Goal: Check status: Check status

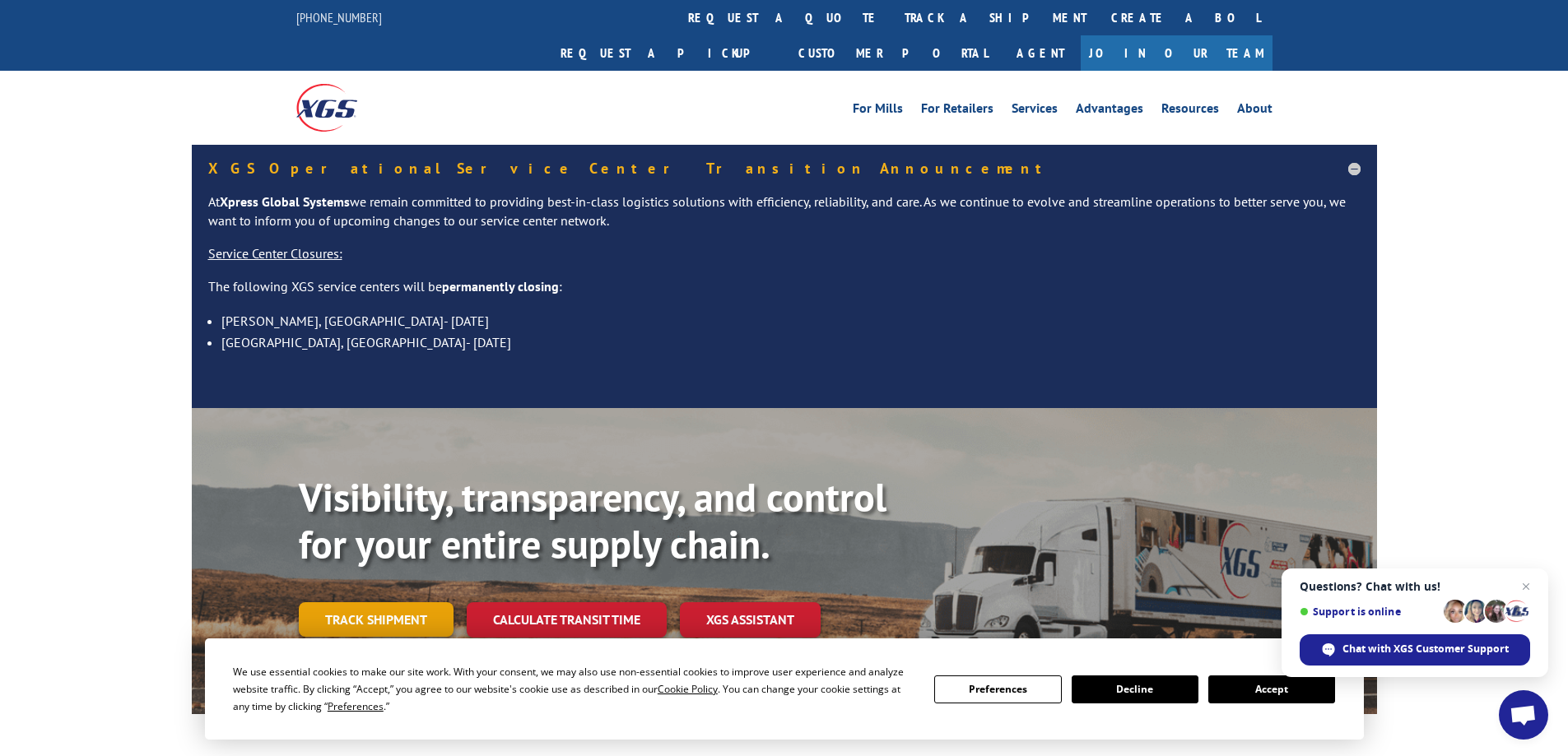
click at [353, 602] on link "Track shipment" at bounding box center [376, 619] width 155 height 35
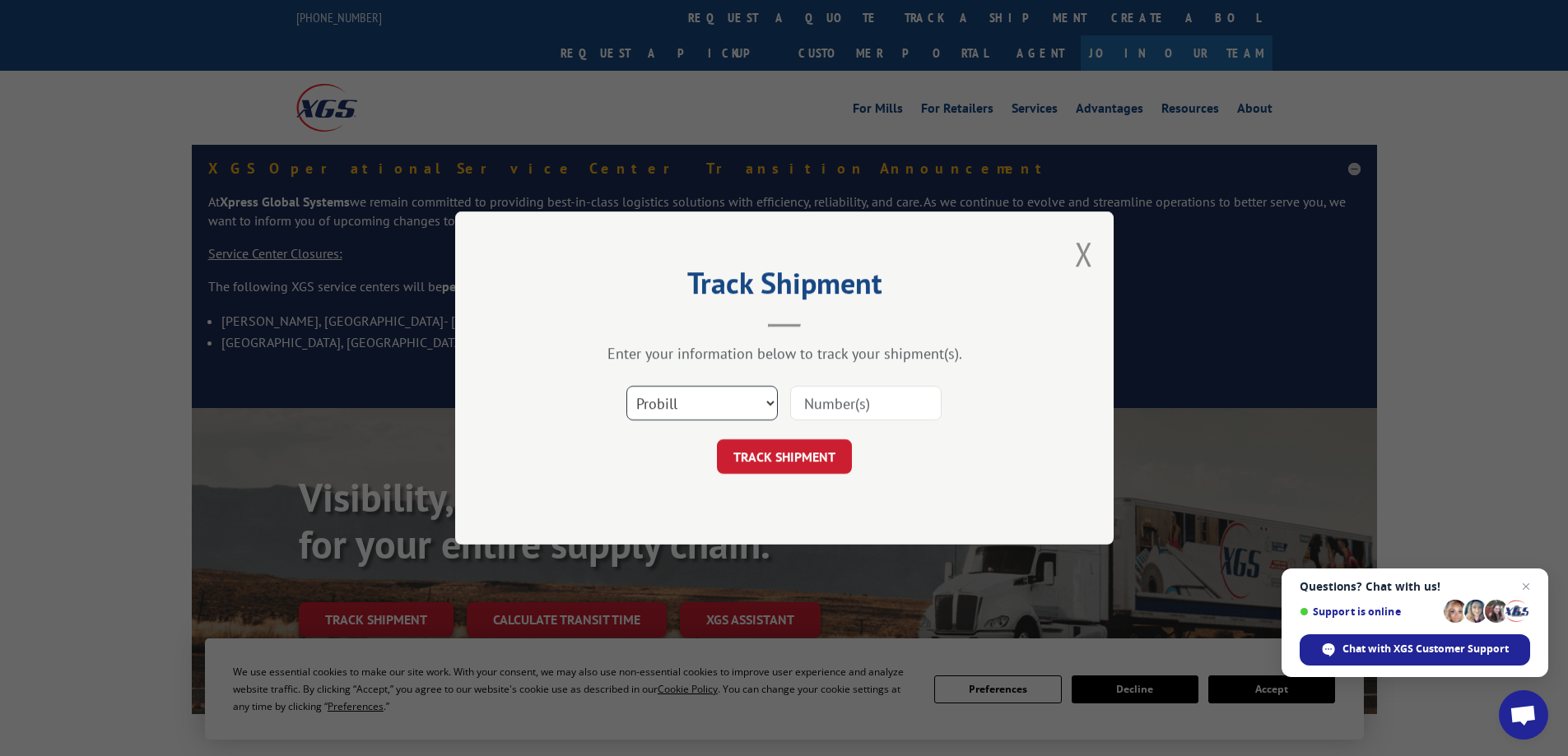
click at [672, 400] on select "Select category... Probill BOL PO" at bounding box center [702, 403] width 152 height 35
select select "bol"
click at [626, 386] on select "Select category... Probill BOL PO" at bounding box center [702, 403] width 152 height 35
click at [822, 415] on input at bounding box center [866, 403] width 152 height 35
click at [855, 409] on input "17402184" at bounding box center [866, 403] width 152 height 35
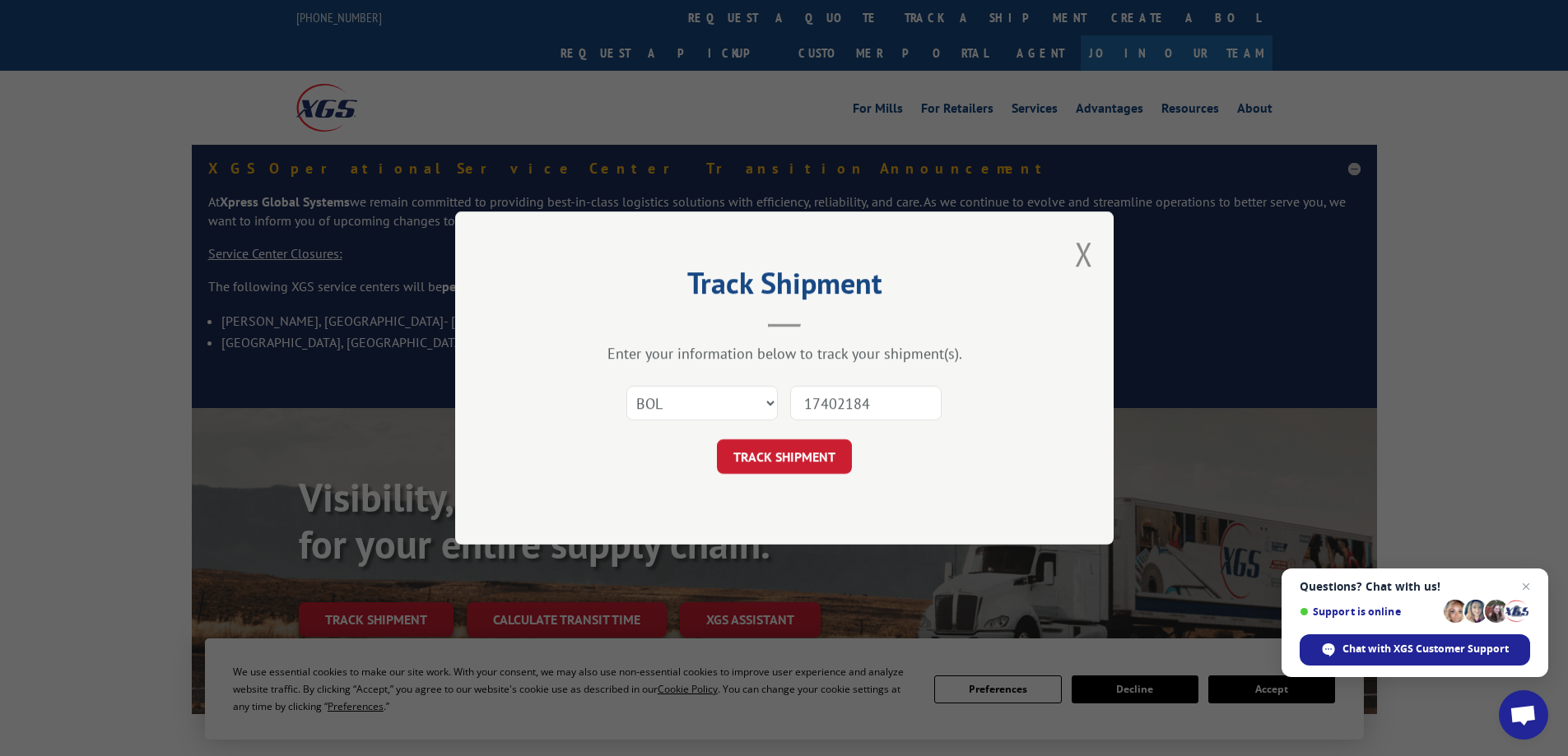
click at [855, 409] on input "17402184" at bounding box center [866, 403] width 152 height 35
type input "17402184"
click at [763, 460] on button "TRACK SHIPMENT" at bounding box center [784, 457] width 135 height 35
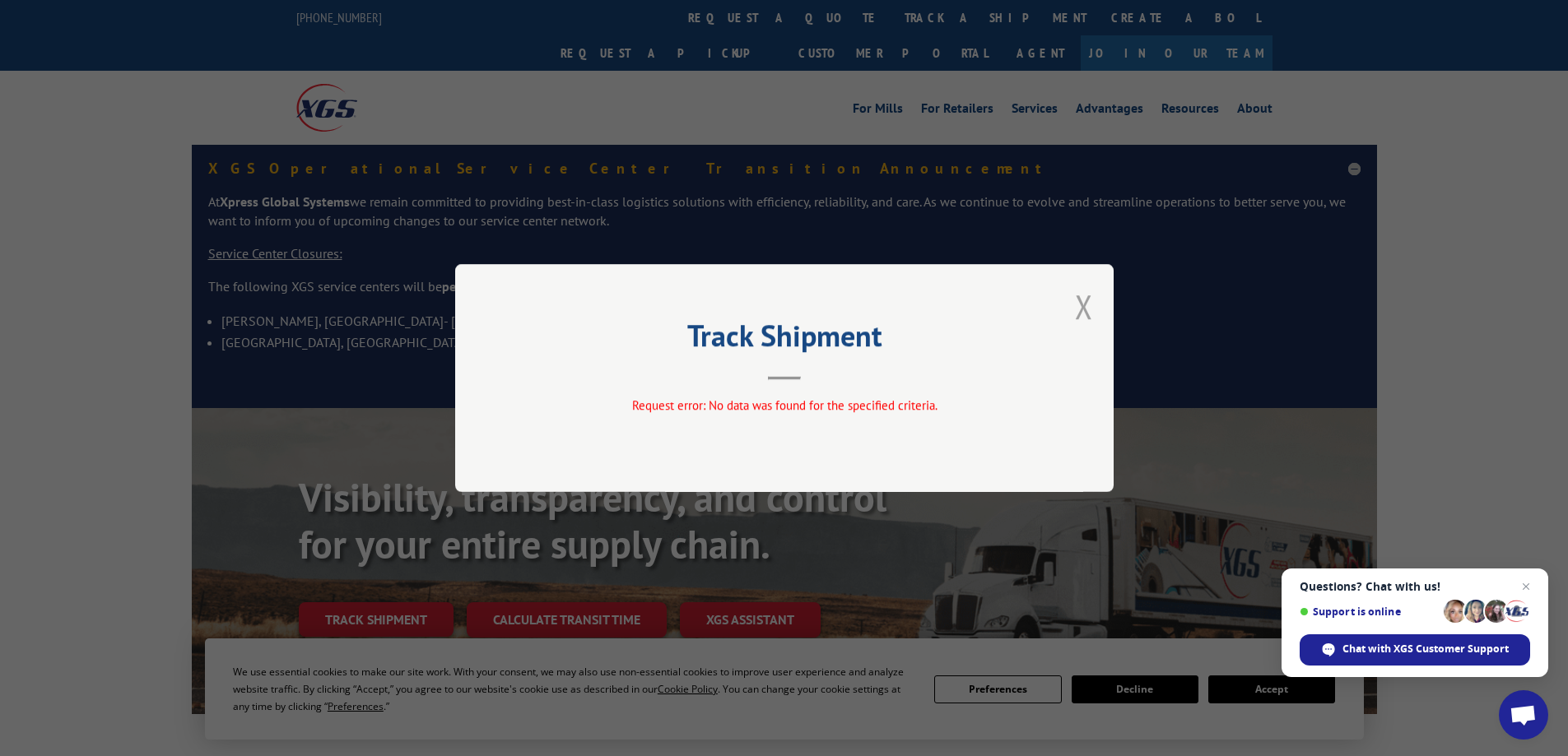
click at [1086, 310] on button "Close modal" at bounding box center [1084, 306] width 18 height 44
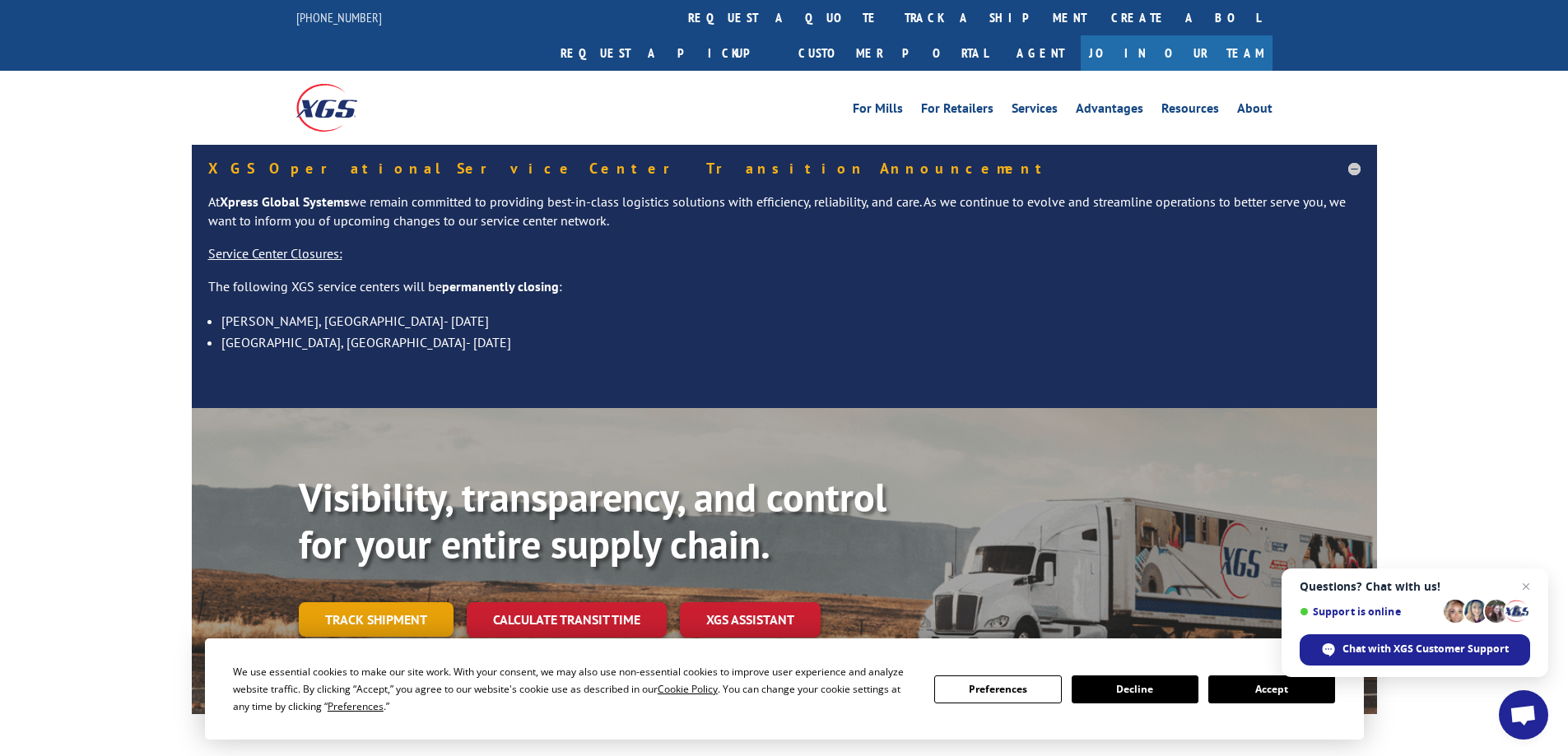
click at [408, 602] on link "Track shipment" at bounding box center [376, 619] width 155 height 35
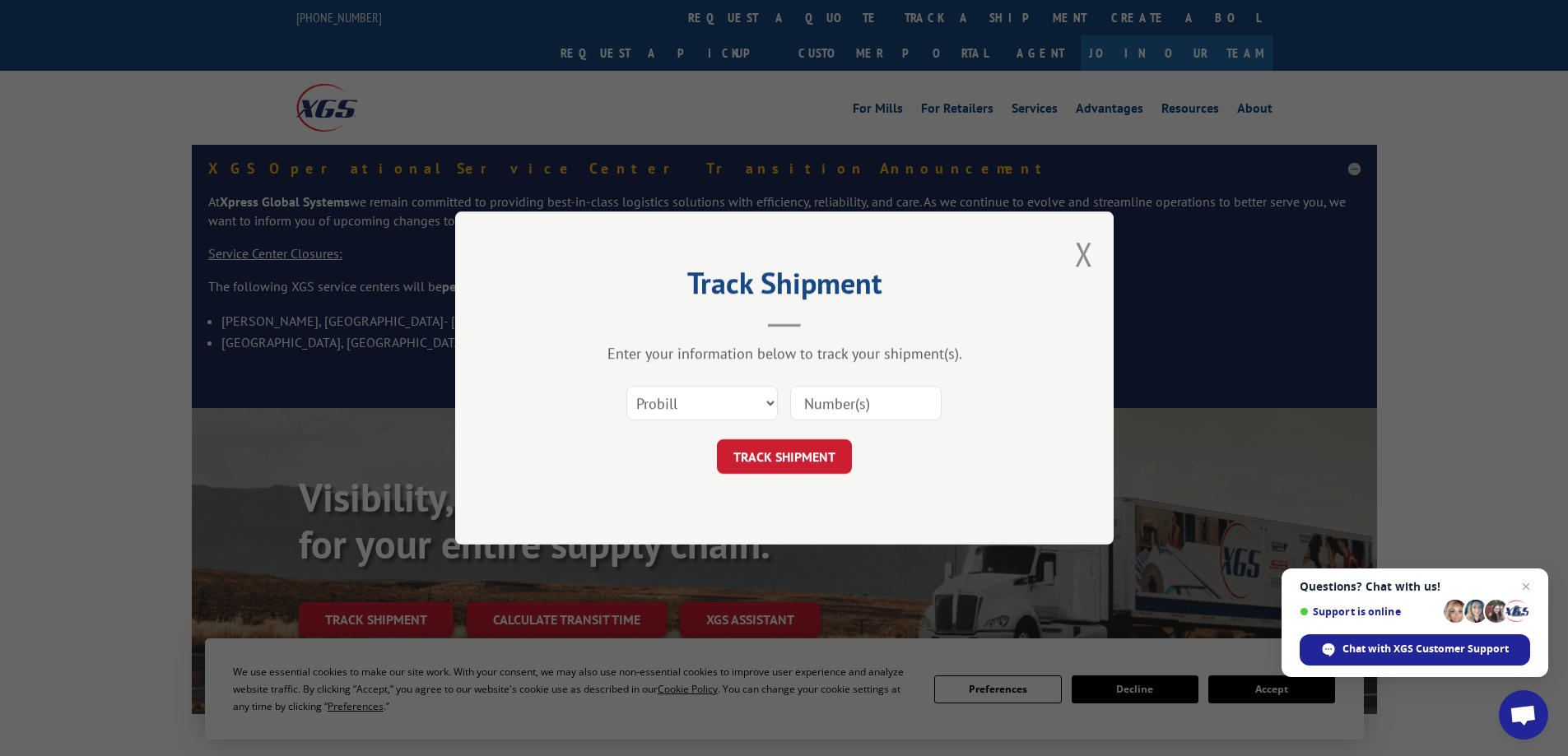
click at [806, 407] on input at bounding box center [866, 403] width 152 height 35
paste input "17402184"
type input "17402184"
click at [782, 463] on button "TRACK SHIPMENT" at bounding box center [784, 457] width 135 height 35
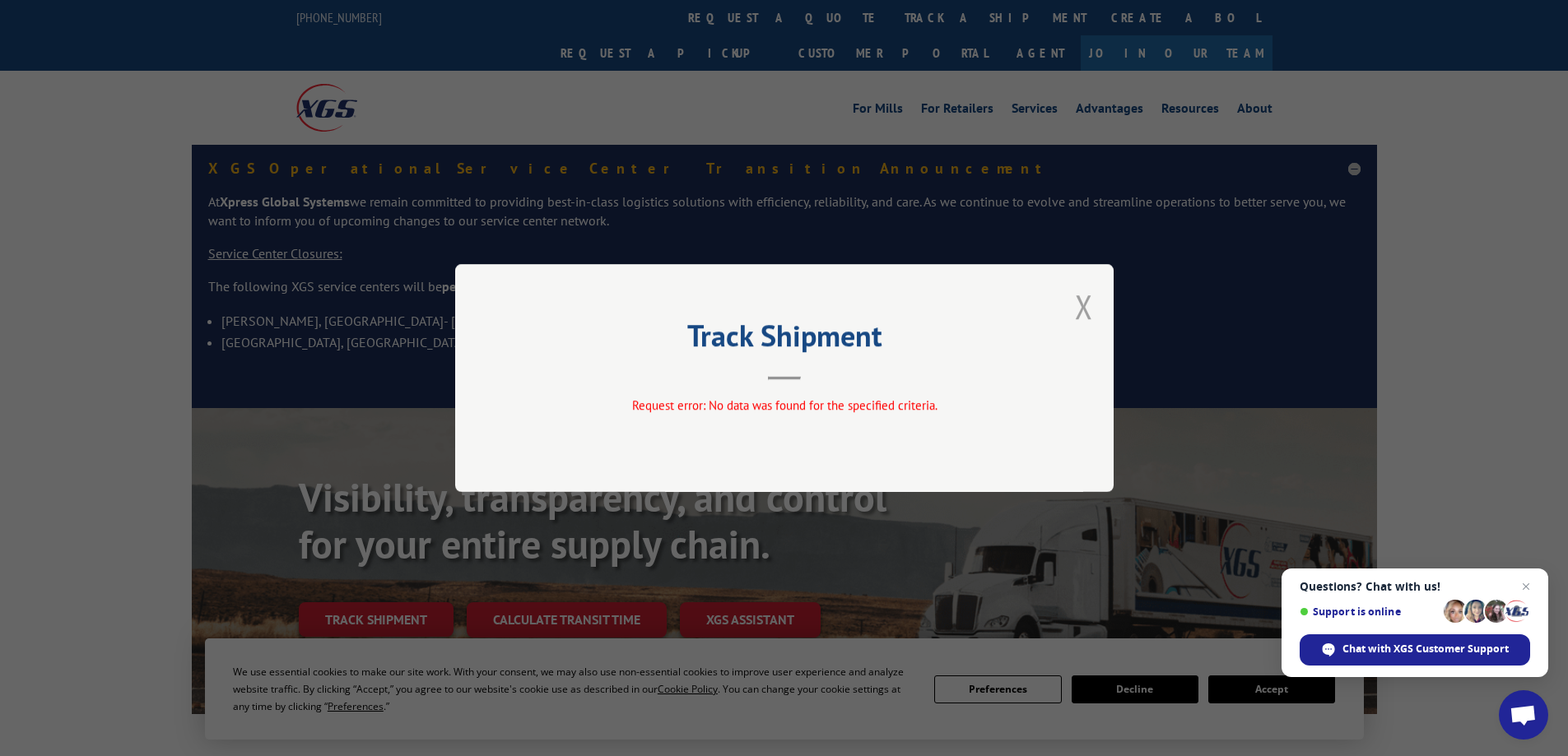
click at [1088, 289] on button "Close modal" at bounding box center [1084, 306] width 18 height 44
